Goal: Information Seeking & Learning: Find specific fact

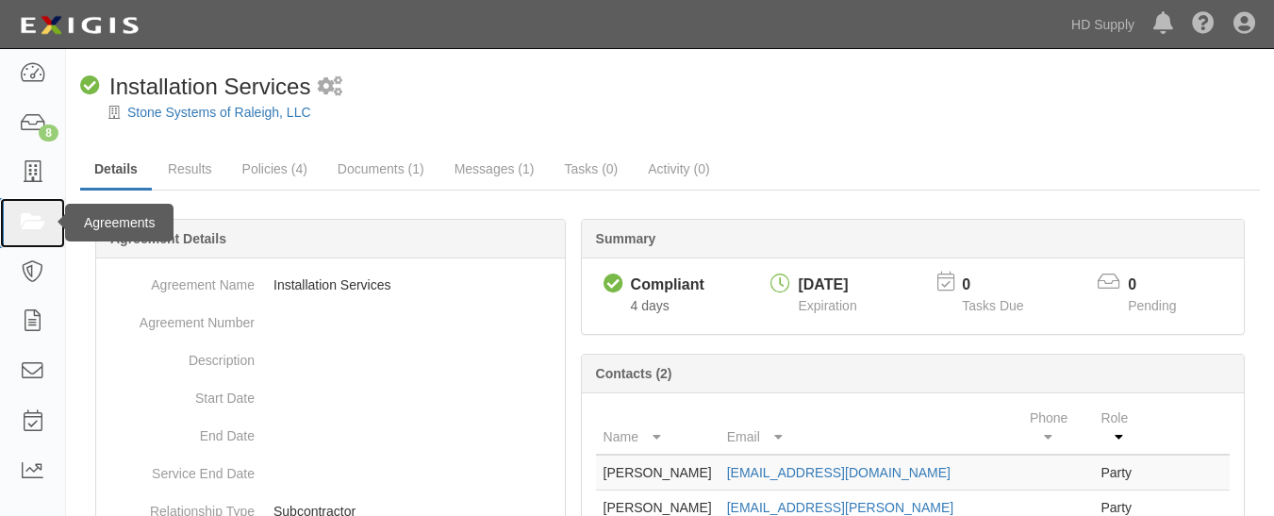
click at [24, 213] on icon at bounding box center [32, 223] width 26 height 22
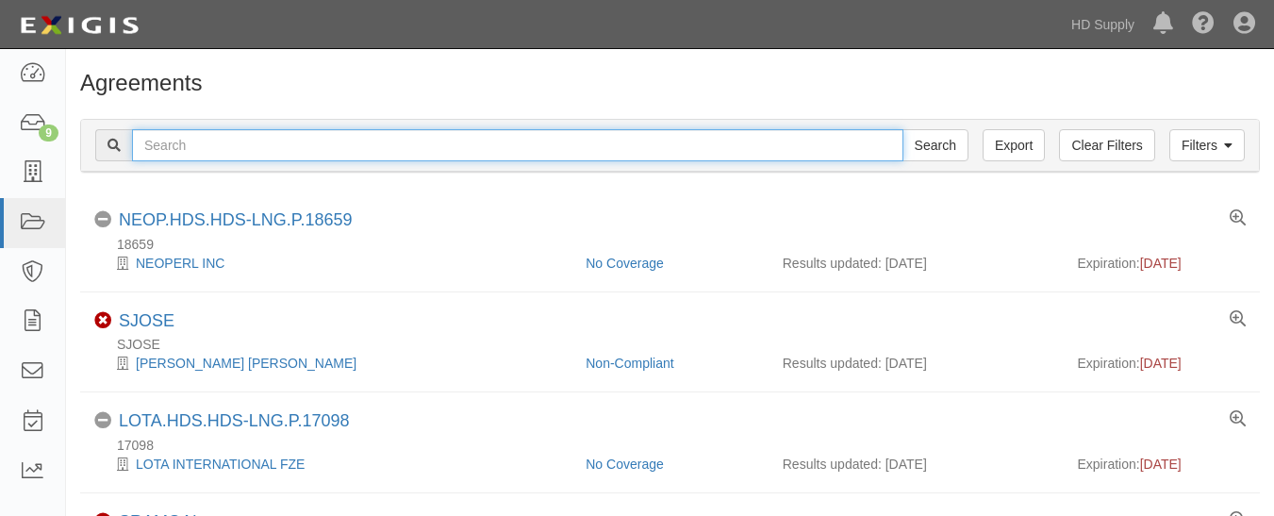
click at [468, 140] on input "text" at bounding box center [517, 145] width 771 height 32
paste input "1031 Investment Services"
type input "1031 Investment Services"
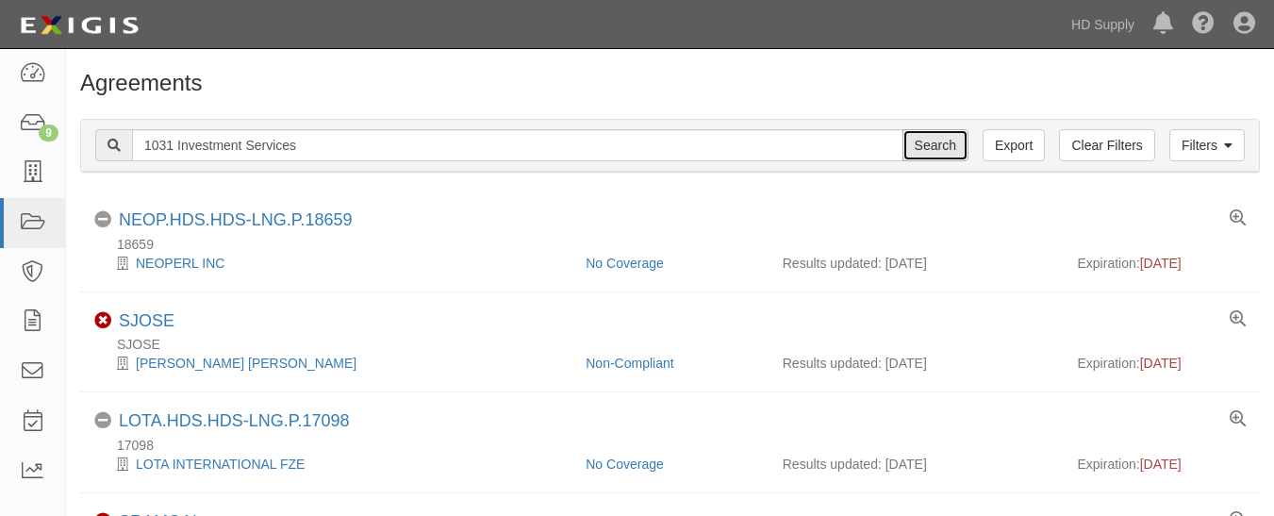
click at [916, 148] on input "Search" at bounding box center [935, 145] width 66 height 32
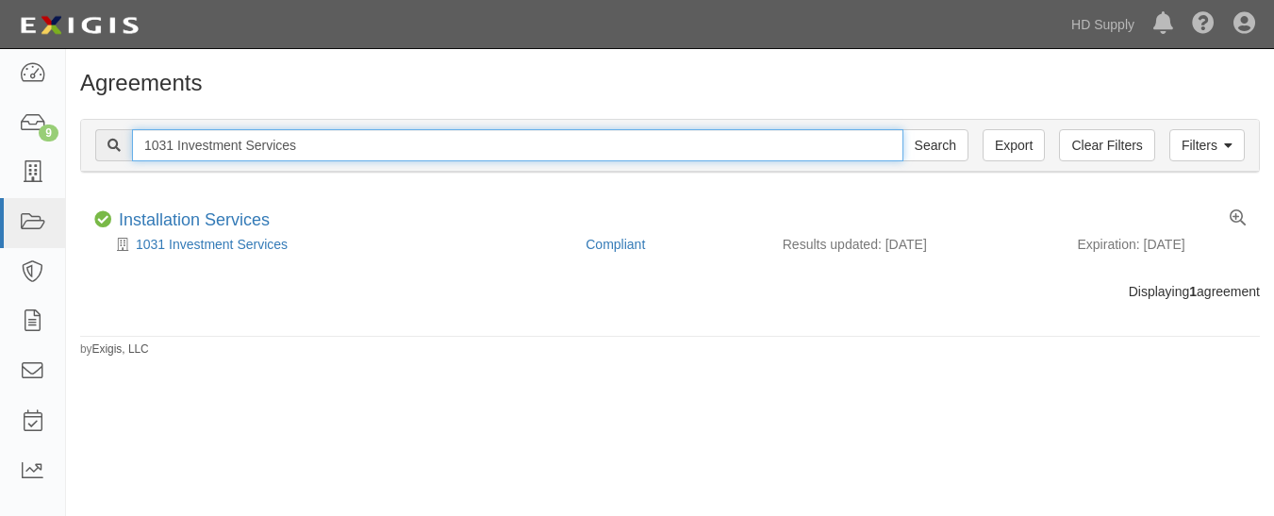
click at [462, 149] on input "1031 Investment Services" at bounding box center [517, 145] width 771 height 32
type input "1"
paste input "American multifamily construction LLC"
type input "American multifamily construction LLC"
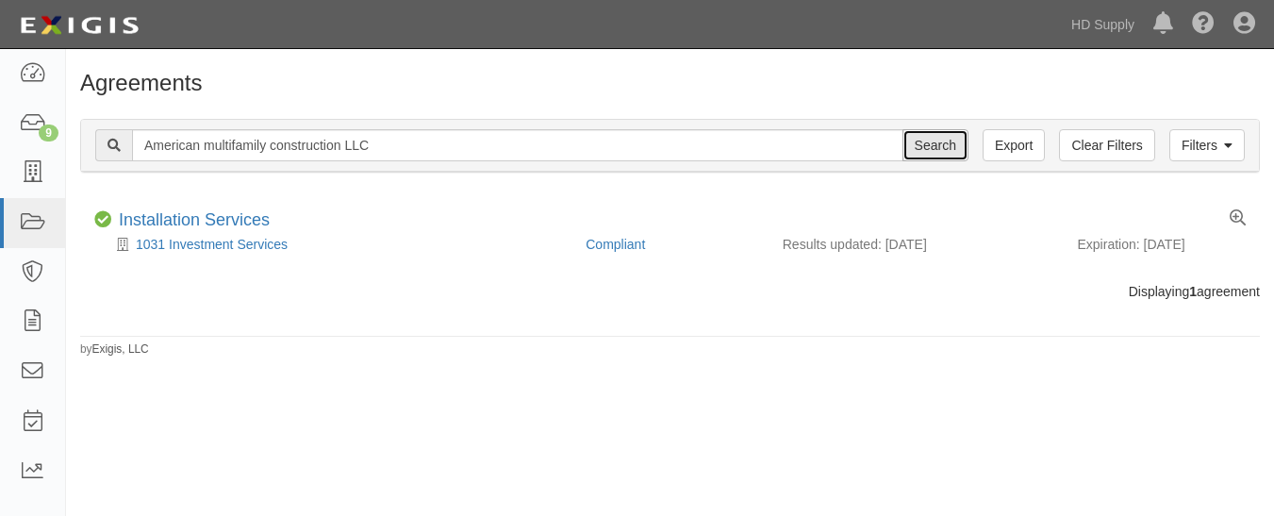
click at [931, 150] on input "Search" at bounding box center [935, 145] width 66 height 32
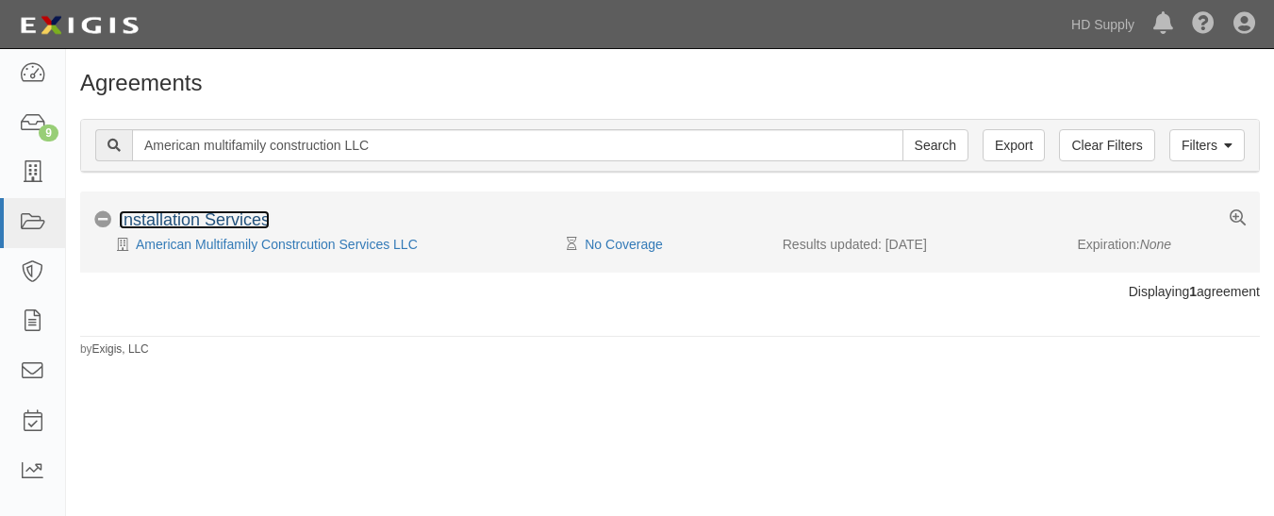
click at [170, 224] on link "Installation Services" at bounding box center [194, 219] width 151 height 19
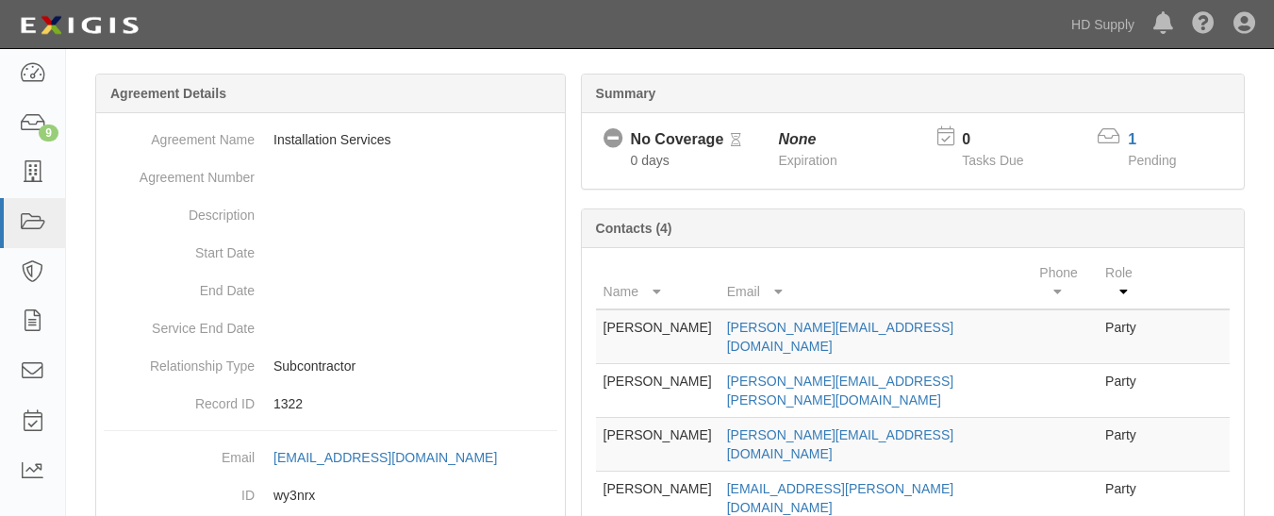
scroll to position [240, 0]
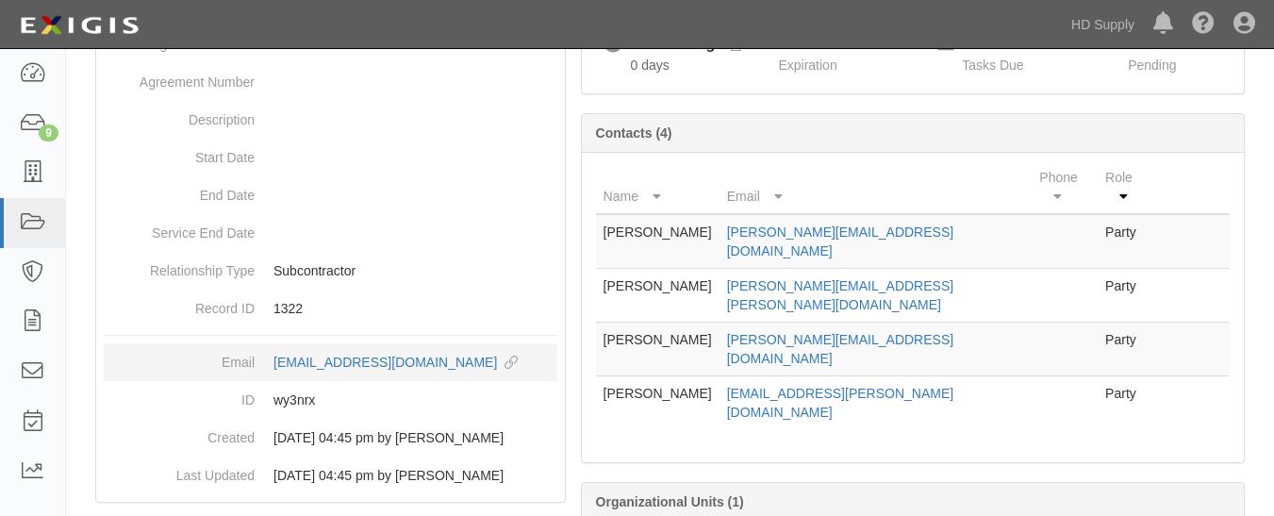
drag, startPoint x: 270, startPoint y: 368, endPoint x: 543, endPoint y: 363, distance: 273.5
click at [543, 363] on dd "[EMAIL_ADDRESS][DOMAIN_NAME] copy to clipboard" at bounding box center [331, 362] width 454 height 38
copy div "[EMAIL_ADDRESS][DOMAIN_NAME]"
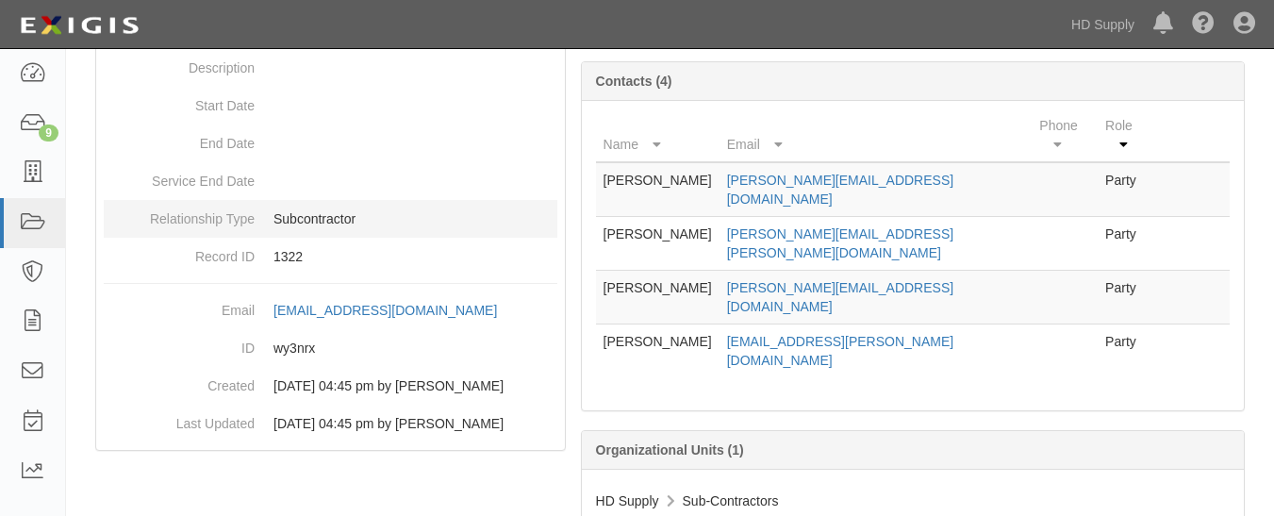
scroll to position [291, 0]
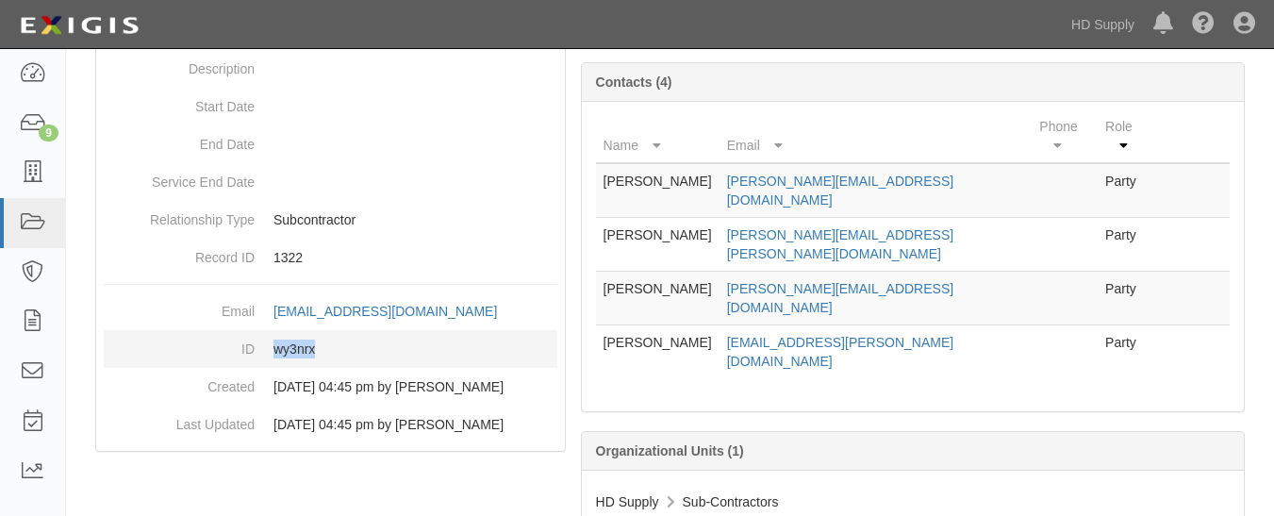
drag, startPoint x: 270, startPoint y: 371, endPoint x: 318, endPoint y: 373, distance: 48.1
click at [318, 368] on dd "wy3nrx" at bounding box center [331, 349] width 454 height 38
copy dd "wy3nrx"
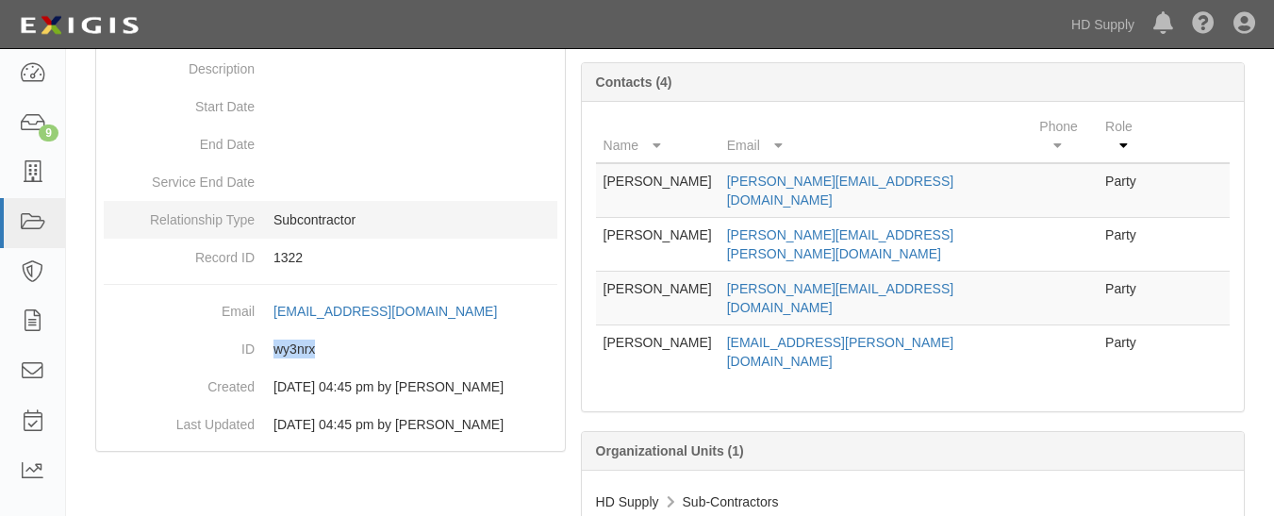
scroll to position [0, 0]
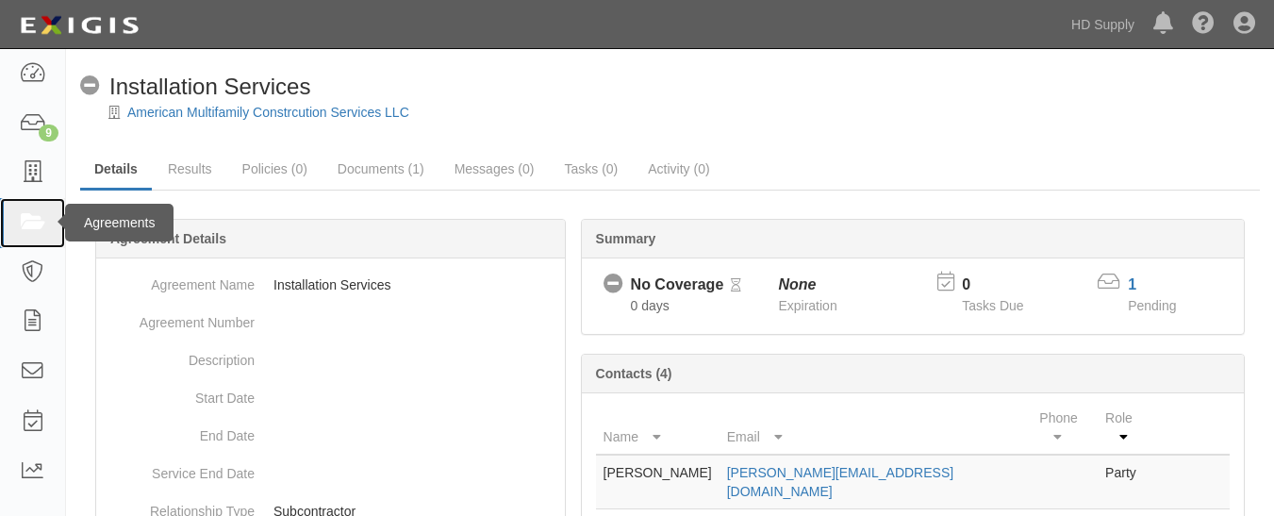
click at [28, 229] on icon at bounding box center [32, 223] width 26 height 22
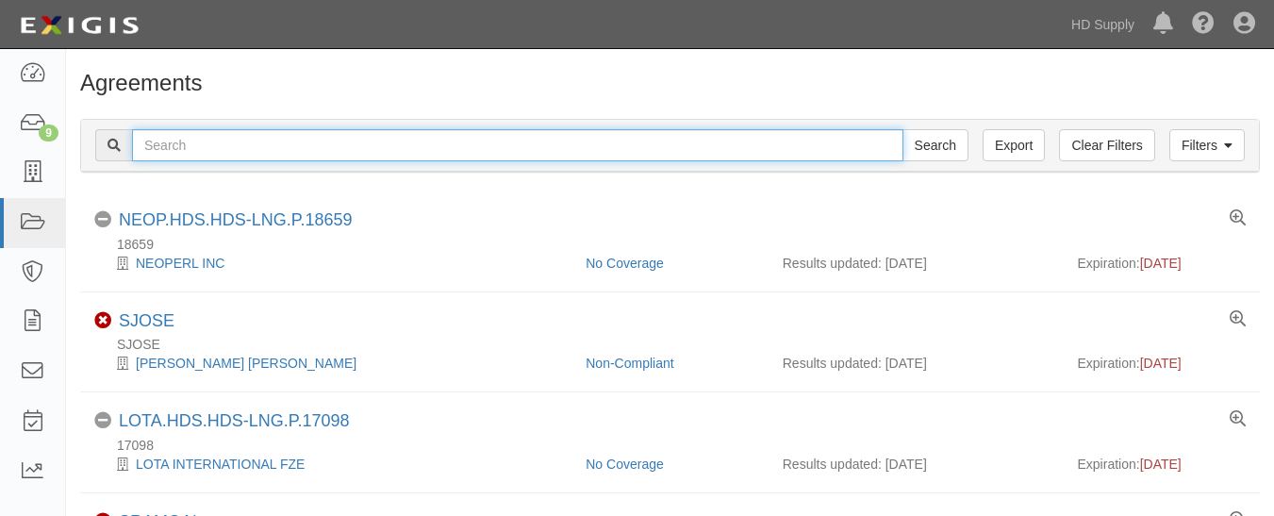
click at [369, 155] on input "text" at bounding box center [517, 145] width 771 height 32
paste input "ZOI Construction LLC"
type input "ZOI Construction LLC"
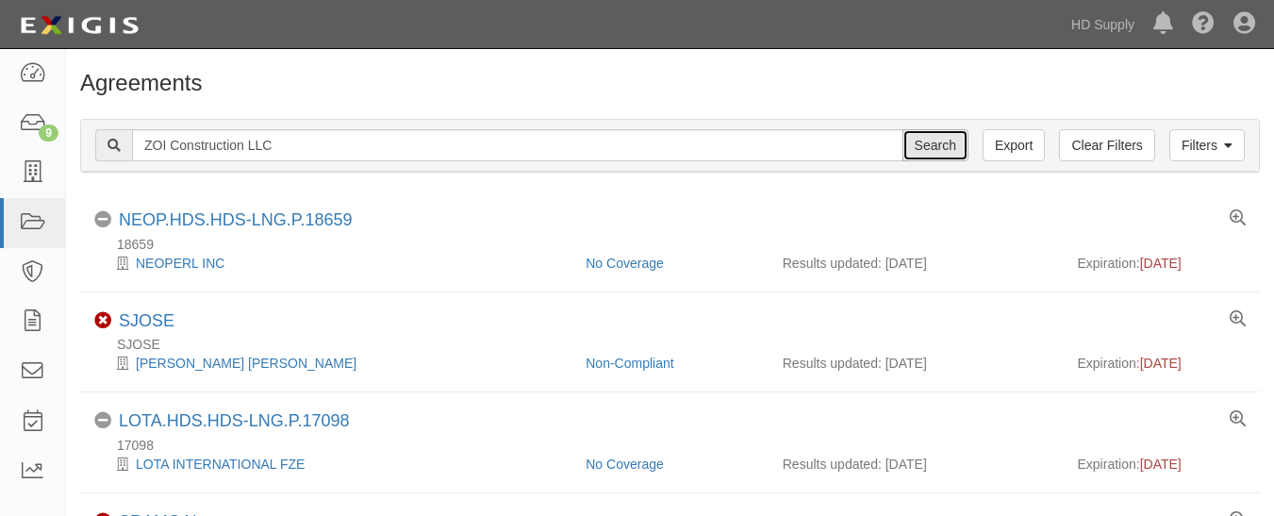
click at [937, 151] on input "Search" at bounding box center [935, 145] width 66 height 32
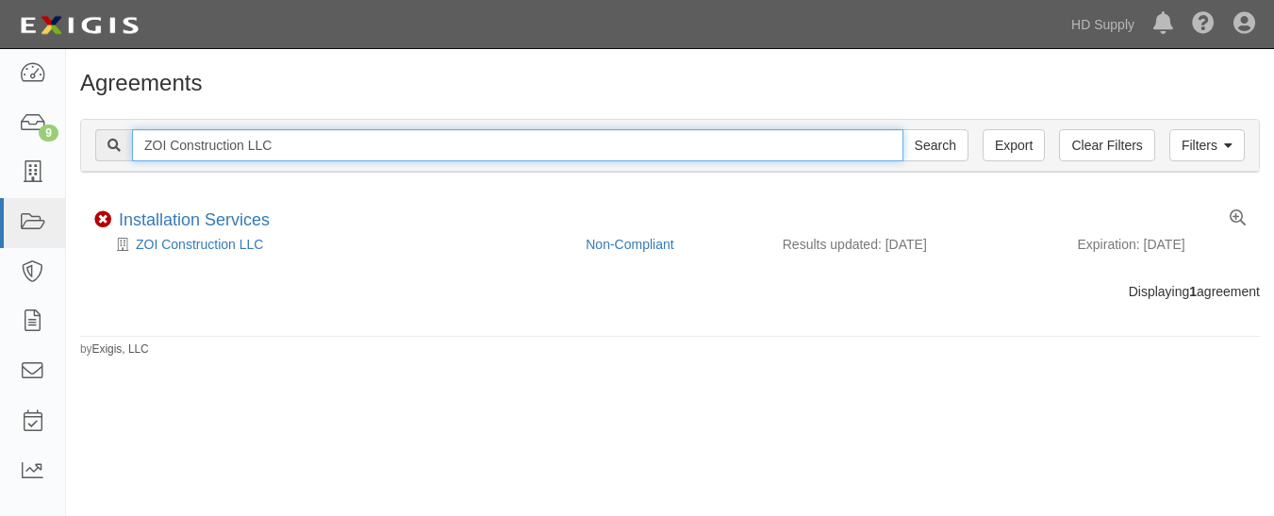
click at [654, 152] on input "ZOI Construction LLC" at bounding box center [517, 145] width 771 height 32
type input "Z"
paste input "Noble Air Solutions"
type input "Noble Air Solutions"
click at [902, 129] on input "Search" at bounding box center [935, 145] width 66 height 32
